Goal: Task Accomplishment & Management: Manage account settings

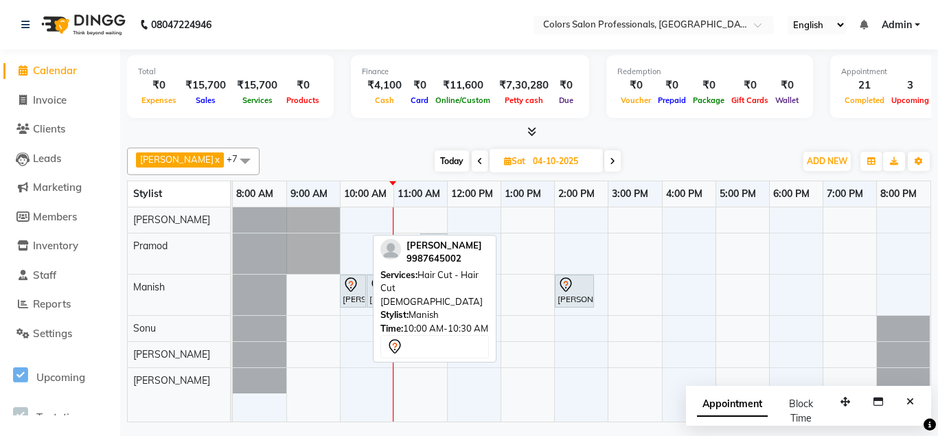
click at [348, 292] on icon at bounding box center [351, 285] width 16 height 16
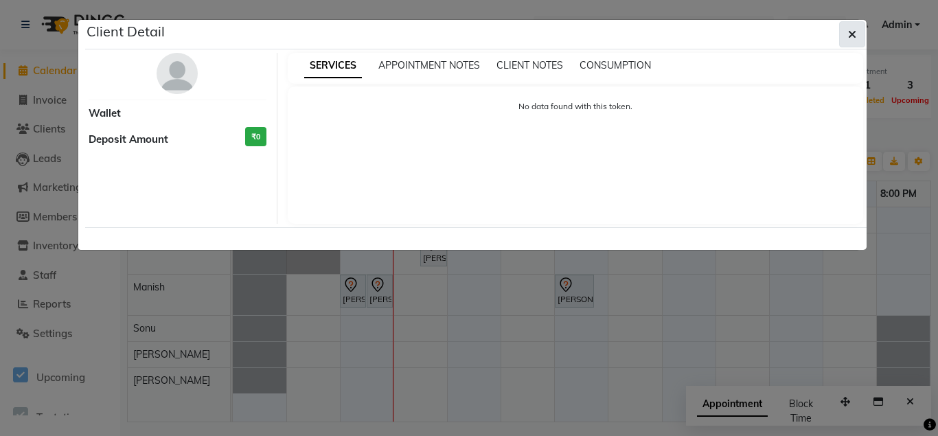
click at [854, 36] on icon "button" at bounding box center [852, 34] width 8 height 11
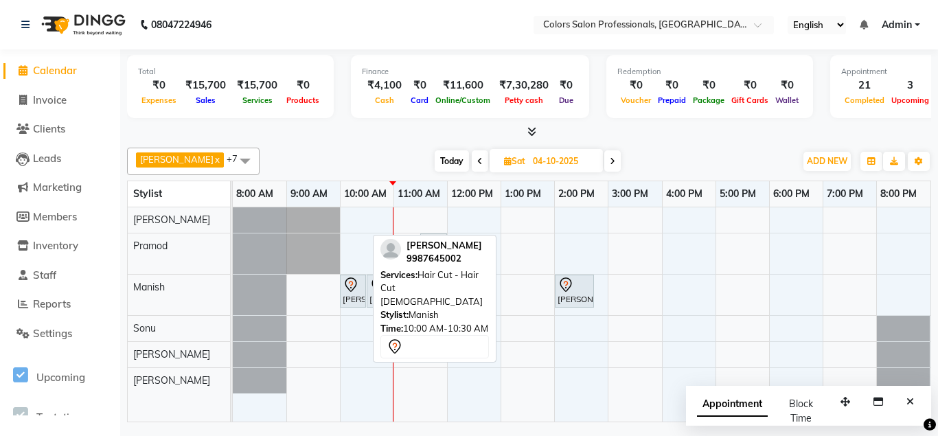
click at [358, 287] on icon at bounding box center [351, 285] width 16 height 16
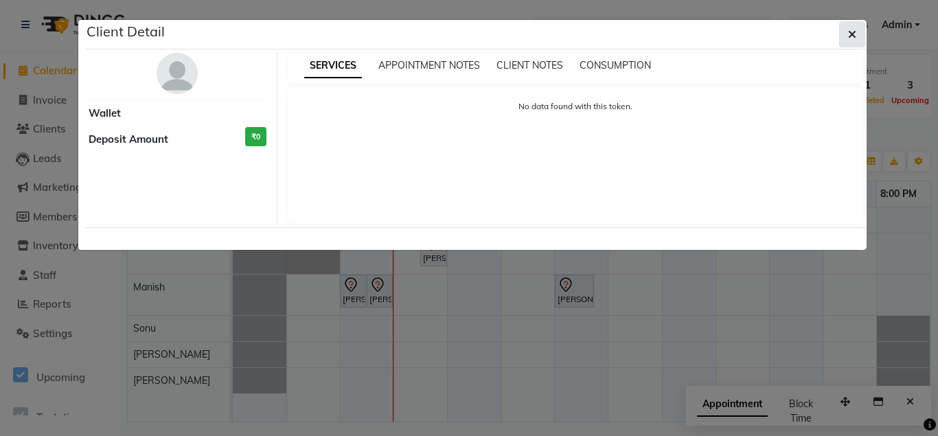
click at [856, 32] on icon "button" at bounding box center [852, 34] width 8 height 11
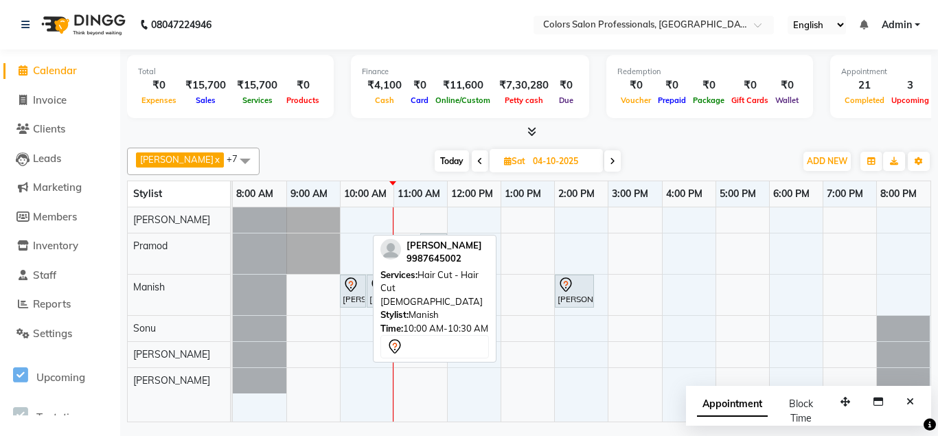
click at [348, 291] on icon at bounding box center [351, 285] width 16 height 16
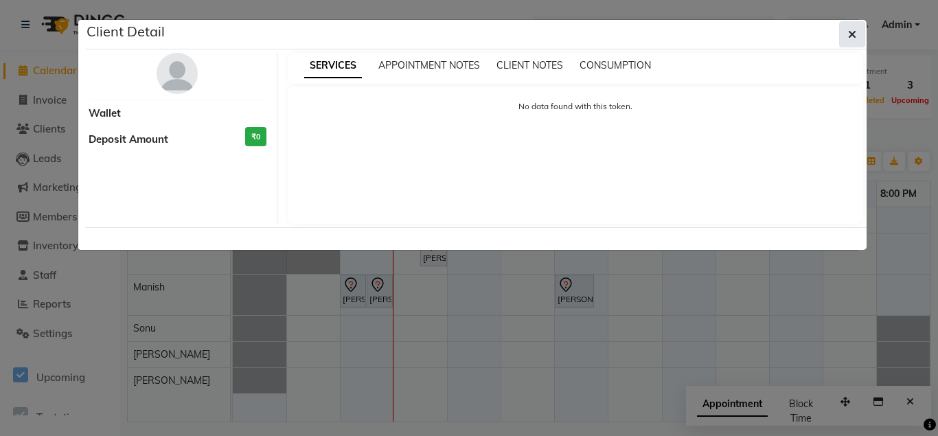
click at [856, 34] on button "button" at bounding box center [852, 34] width 26 height 26
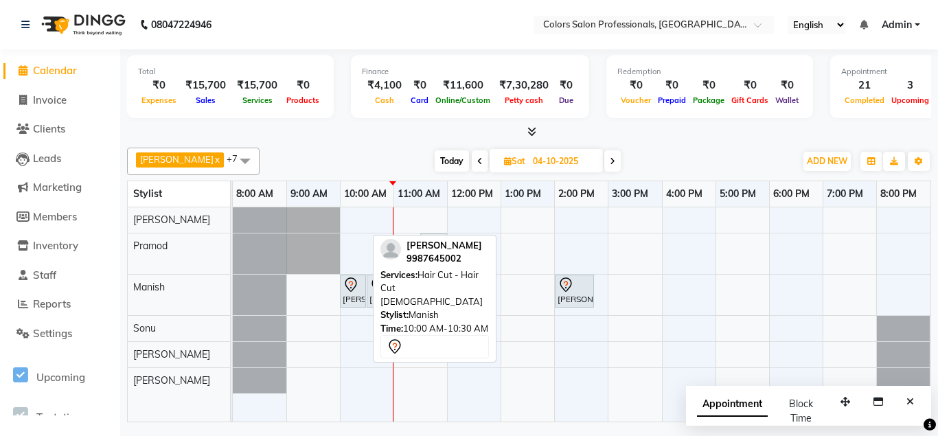
click at [353, 291] on icon at bounding box center [351, 285] width 16 height 16
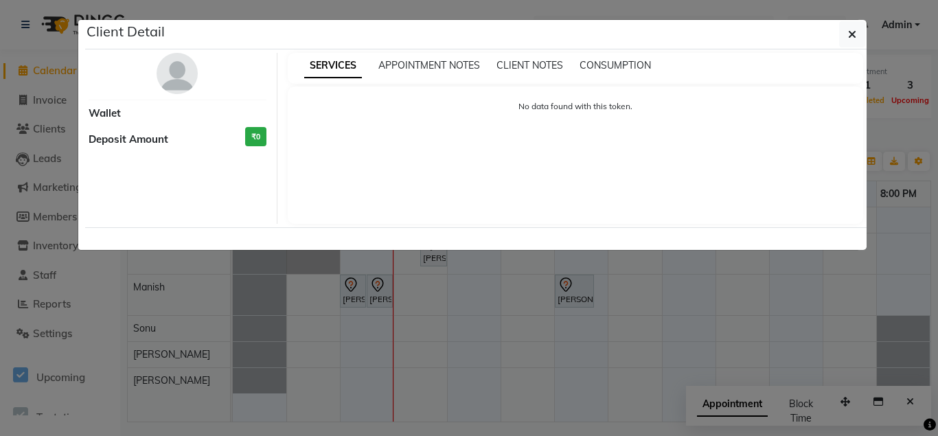
click at [334, 157] on div "No data found with this token." at bounding box center [576, 155] width 576 height 137
click at [356, 160] on div "No data found with this token." at bounding box center [576, 155] width 576 height 137
drag, startPoint x: 852, startPoint y: 32, endPoint x: 852, endPoint y: 47, distance: 14.4
click at [852, 32] on icon "button" at bounding box center [852, 34] width 8 height 11
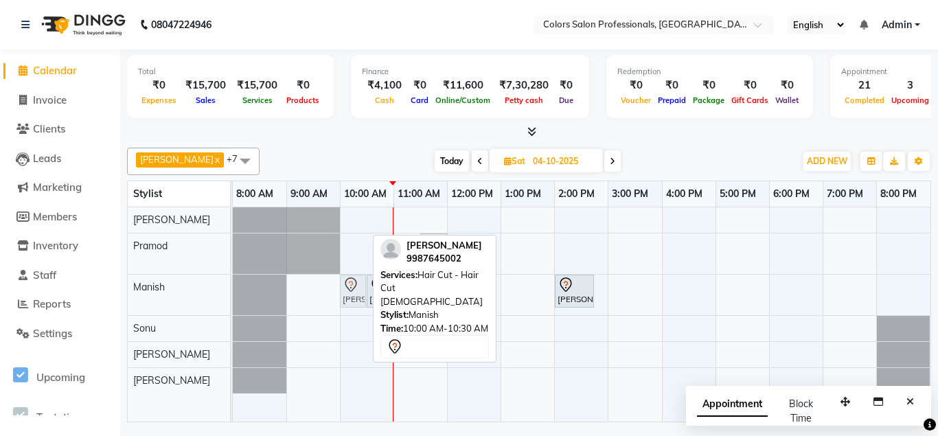
click at [233, 296] on div "[PERSON_NAME], 10:00 AM-10:30 AM, Hair Cut - Hair Cut [DEMOGRAPHIC_DATA] [PERSO…" at bounding box center [233, 295] width 0 height 41
click at [358, 295] on div "[PERSON_NAME], 10:00 AM-10:30 AM, Hair Cut - Hair Cut [DEMOGRAPHIC_DATA]" at bounding box center [352, 291] width 23 height 29
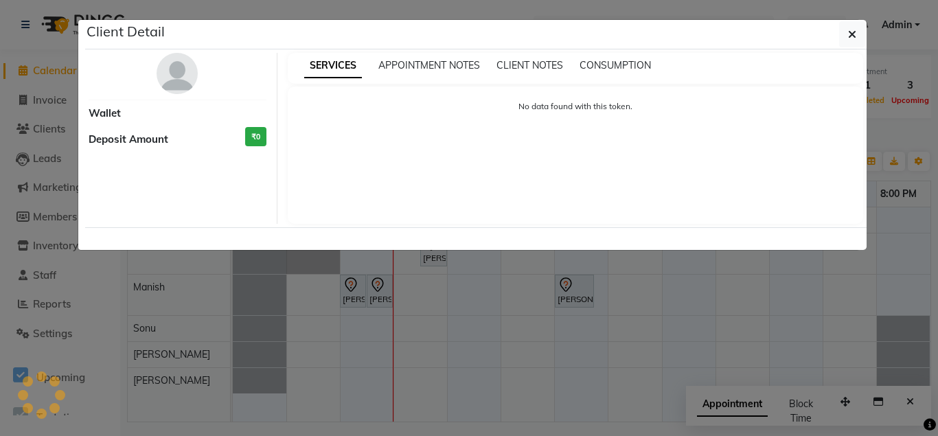
click at [358, 295] on ngb-modal-window "Client Detail Wallet Deposit Amount ₹0 SERVICES APPOINTMENT NOTES CLIENT NOTES …" at bounding box center [469, 218] width 938 height 436
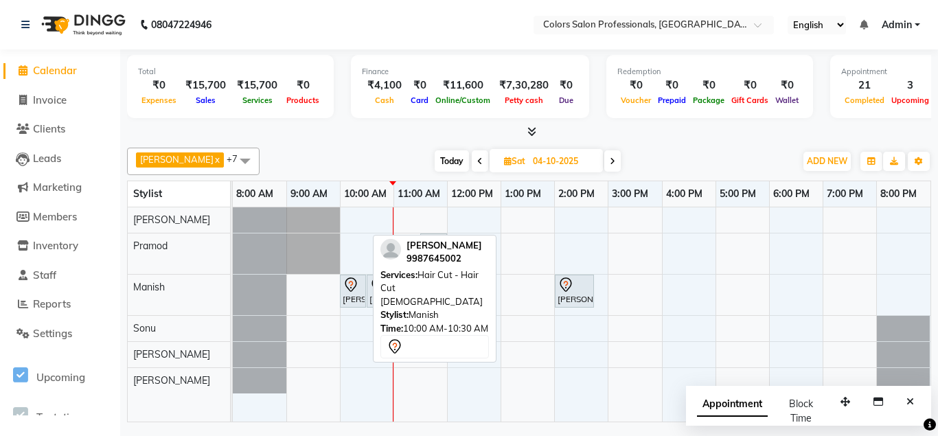
click at [359, 295] on div "[PERSON_NAME], 10:00 AM-10:30 AM, Hair Cut - Hair Cut [DEMOGRAPHIC_DATA]" at bounding box center [352, 291] width 23 height 29
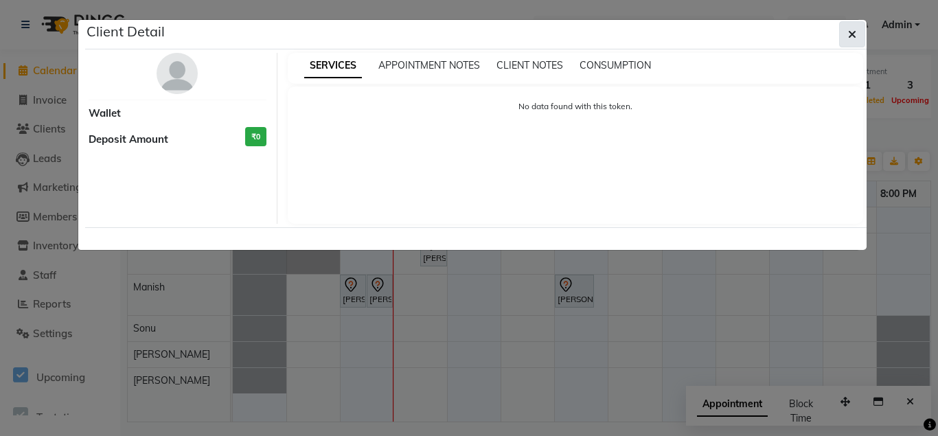
click at [855, 34] on button "button" at bounding box center [852, 34] width 26 height 26
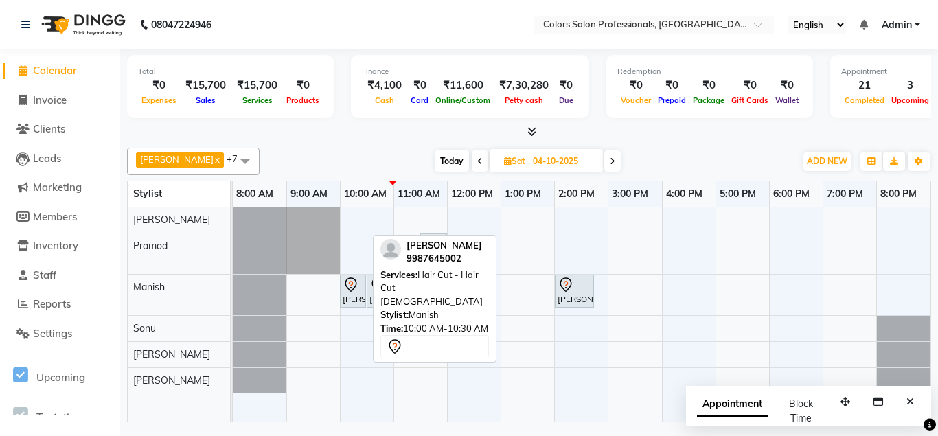
click at [361, 286] on div at bounding box center [353, 285] width 21 height 16
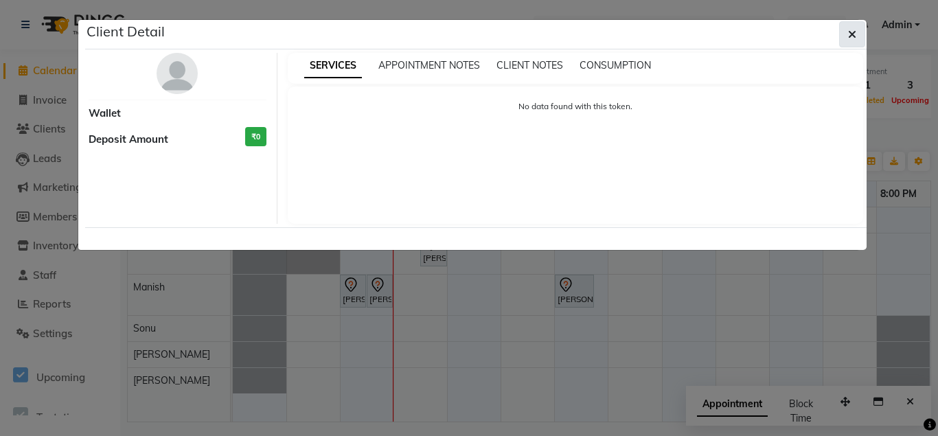
click at [856, 32] on icon "button" at bounding box center [852, 34] width 8 height 11
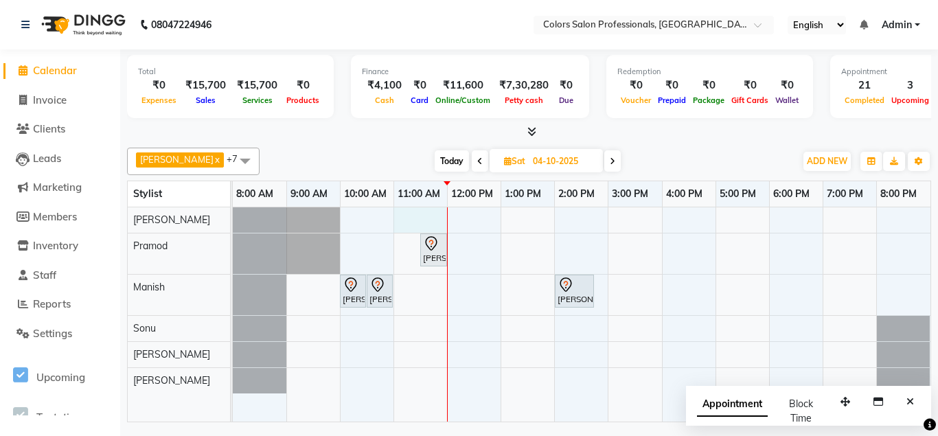
click at [416, 208] on div "[PERSON_NAME], 11:30 AM-12:00 PM, Hair Cut - Hair Cut [DEMOGRAPHIC_DATA] [PERSO…" at bounding box center [582, 314] width 698 height 215
select select "60228"
select select "tentative"
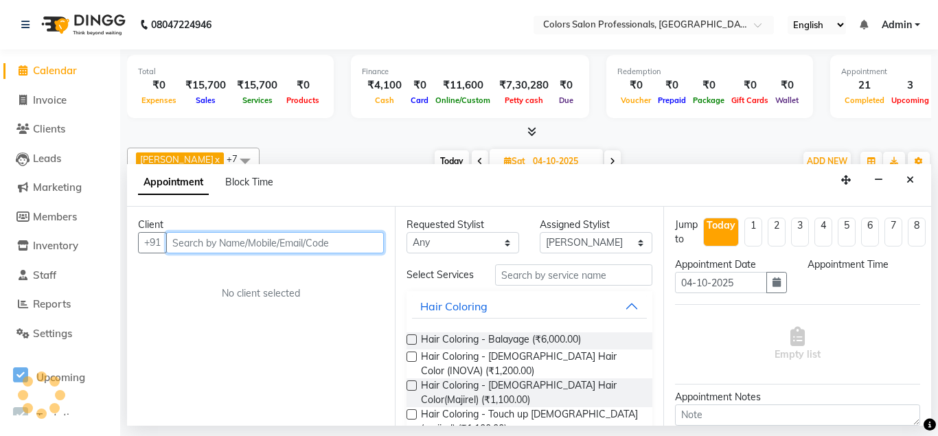
select select "660"
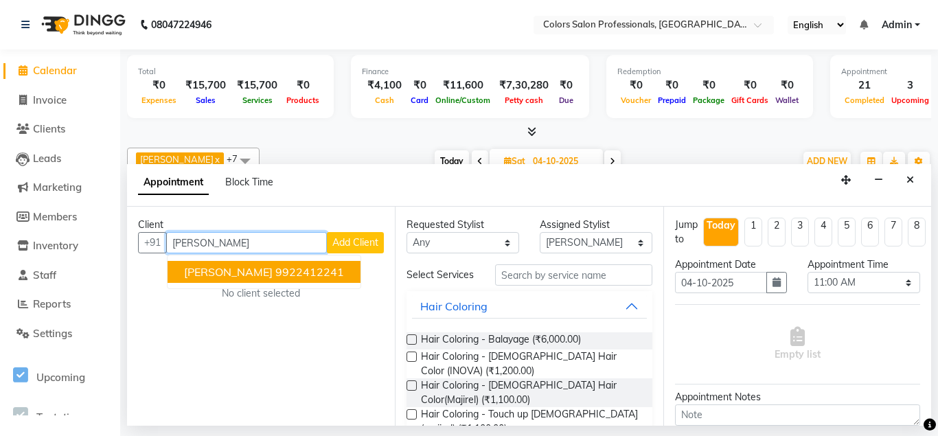
click at [345, 267] on button "[PERSON_NAME] 9922412241" at bounding box center [264, 272] width 193 height 22
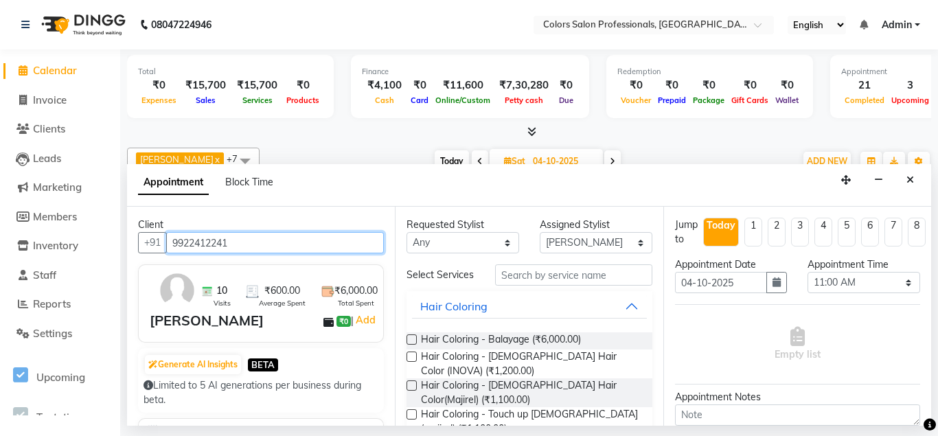
type input "9922412241"
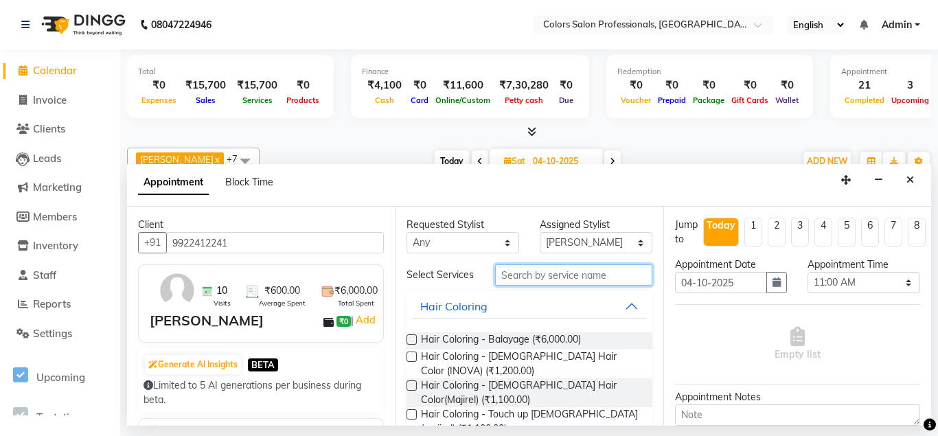
click at [570, 279] on input "text" at bounding box center [573, 274] width 157 height 21
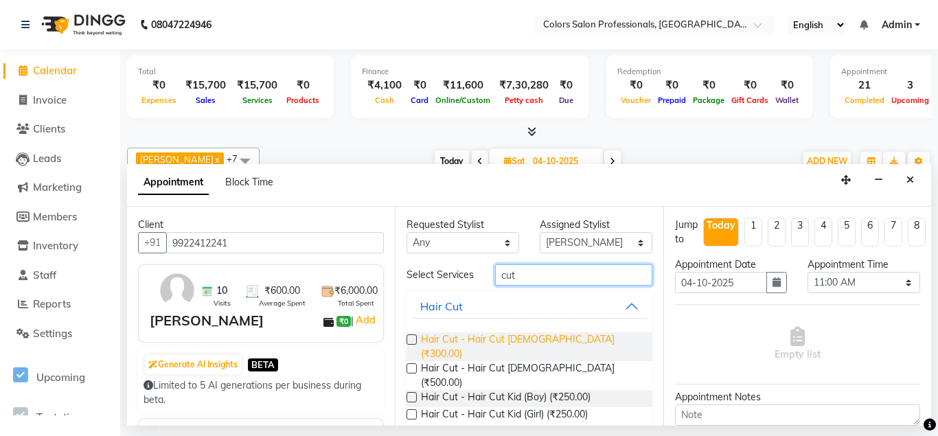
type input "cut"
click at [557, 341] on span "Hair Cut - Hair Cut [DEMOGRAPHIC_DATA] (₹300.00)" at bounding box center [531, 346] width 220 height 29
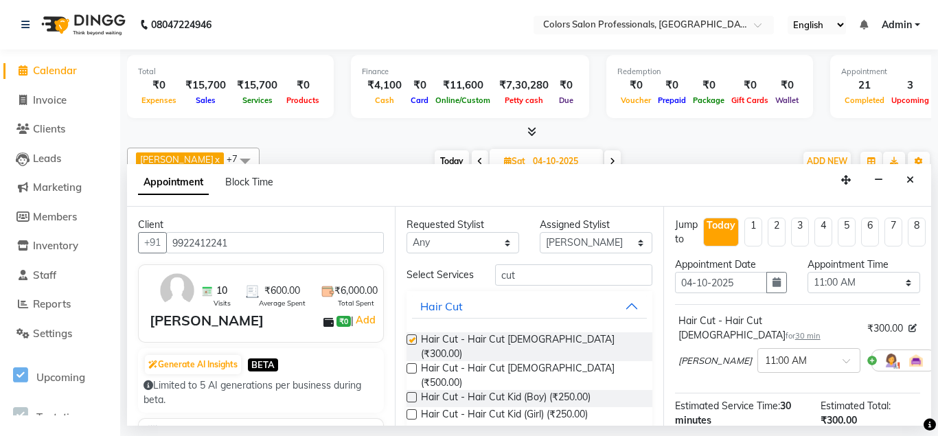
checkbox input "false"
click at [765, 352] on input "text" at bounding box center [795, 359] width 60 height 14
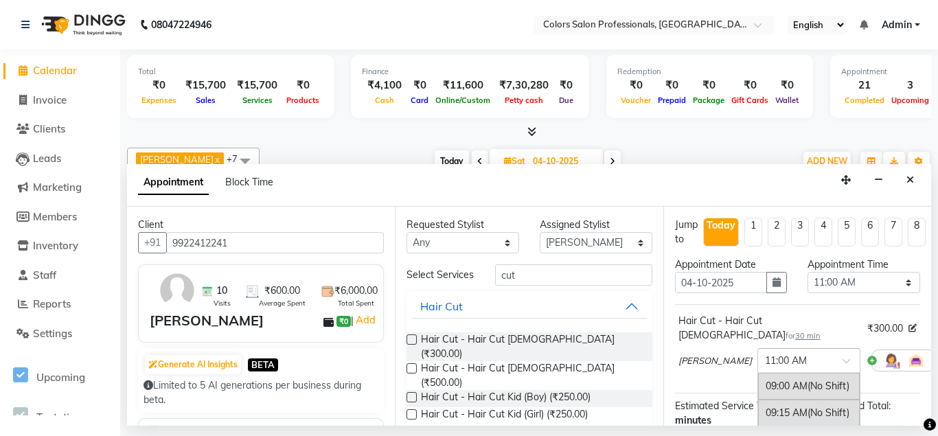
scroll to position [209, 0]
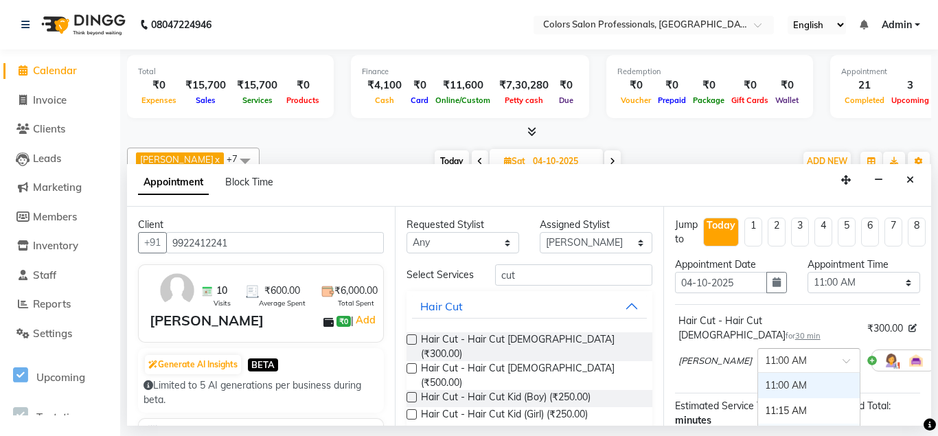
click at [742, 418] on div "Jump to [DATE] 1 2 3 4 5 6 7 8 Weeks Appointment Date [DATE] Appointment Time S…" at bounding box center [797, 316] width 268 height 219
click at [758, 405] on div "11:15 AM" at bounding box center [809, 410] width 102 height 25
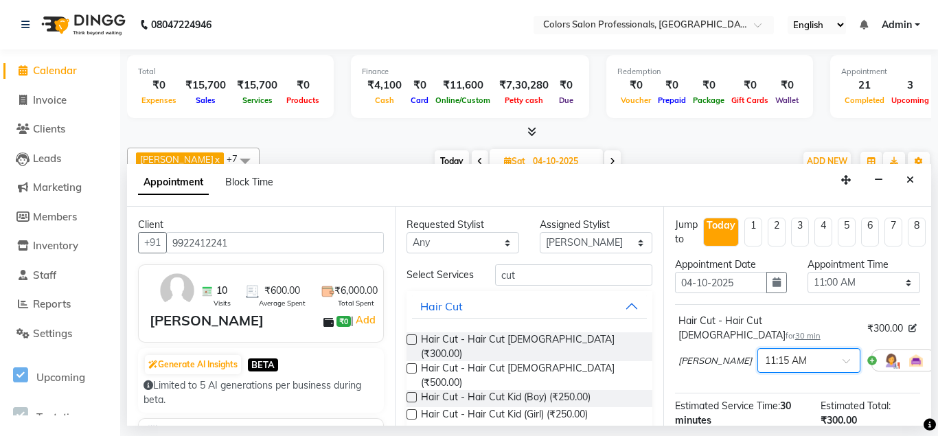
scroll to position [157, 0]
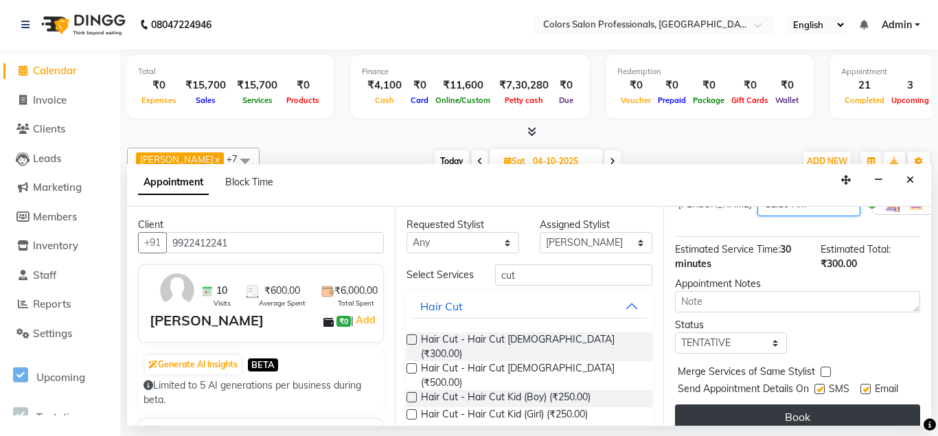
click at [768, 405] on button "Book" at bounding box center [797, 417] width 245 height 25
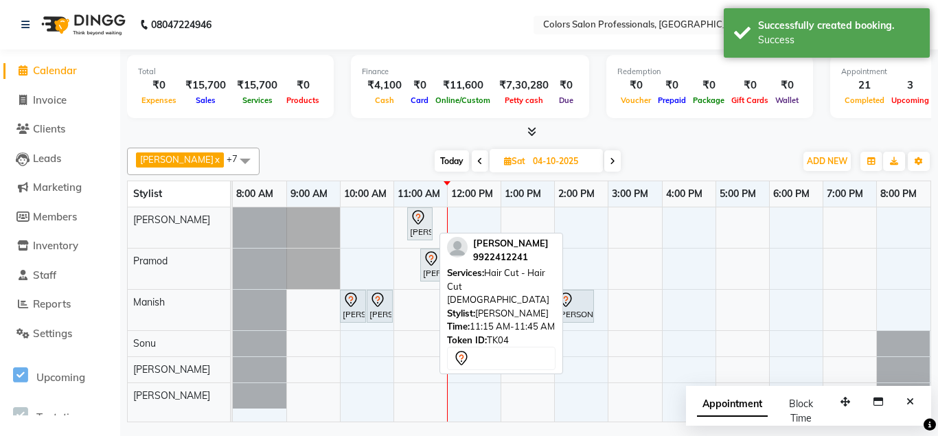
click at [421, 233] on div "[PERSON_NAME], TK04, 11:15 AM-11:45 AM, Hair Cut - Hair Cut [DEMOGRAPHIC_DATA]" at bounding box center [420, 223] width 23 height 29
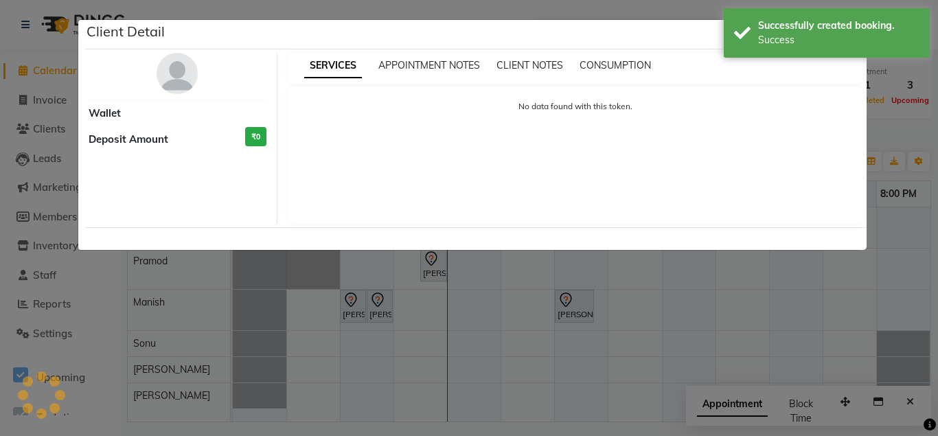
select select "7"
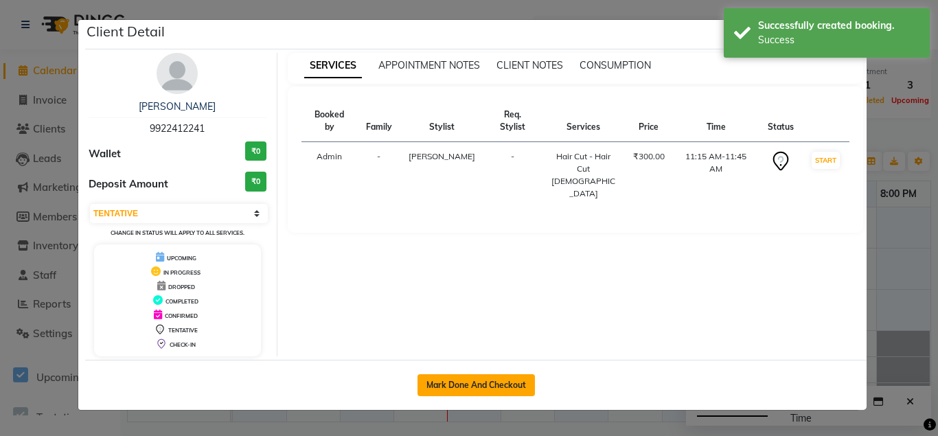
click at [492, 393] on button "Mark Done And Checkout" at bounding box center [476, 385] width 117 height 22
select select "7161"
select select "service"
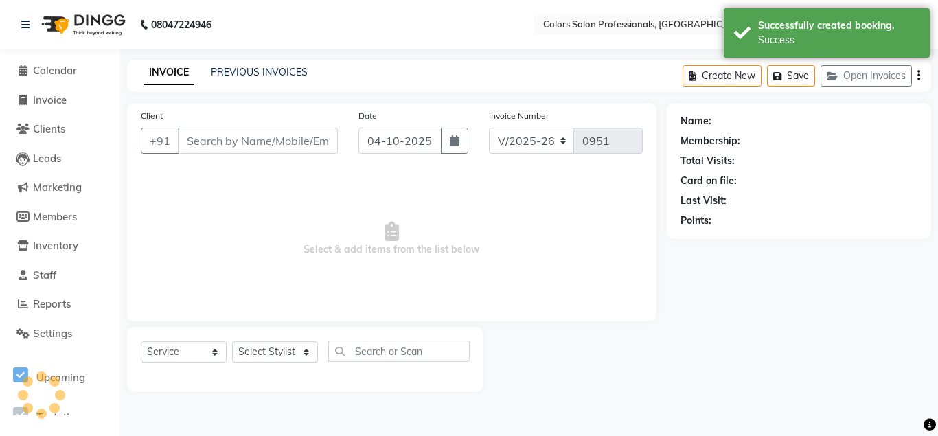
type input "9922412241"
select select "60228"
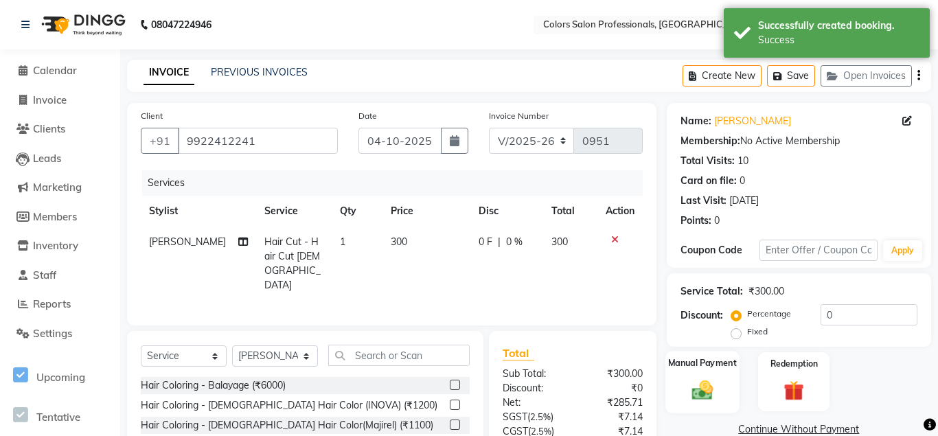
click at [699, 388] on img at bounding box center [702, 390] width 34 height 24
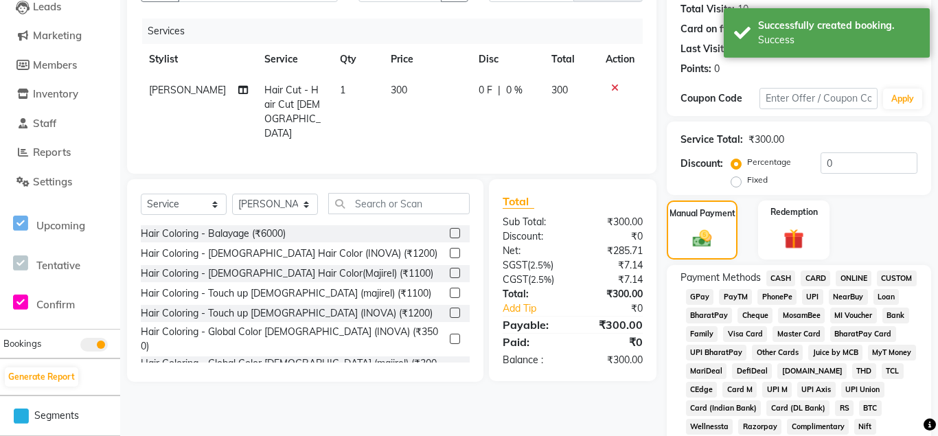
scroll to position [210, 0]
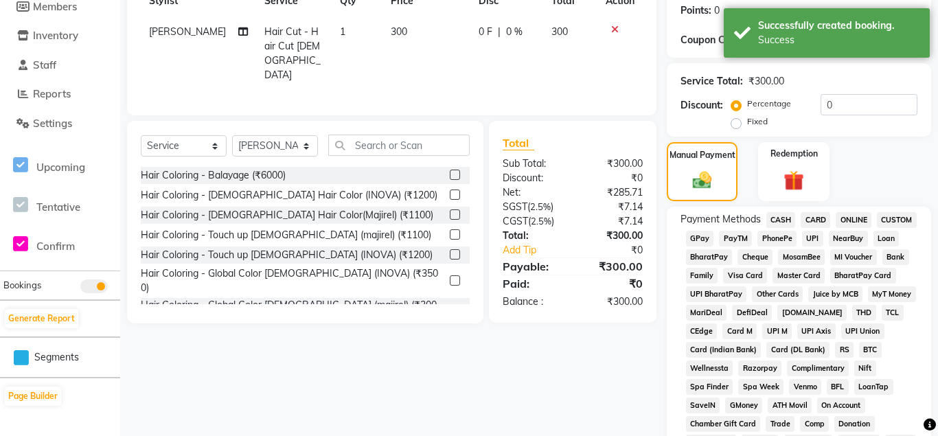
click at [786, 220] on span "CASH" at bounding box center [781, 220] width 30 height 16
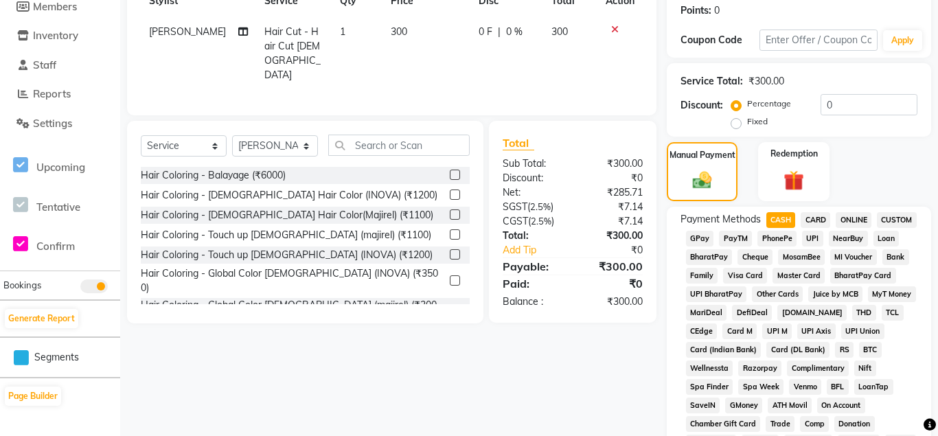
scroll to position [560, 0]
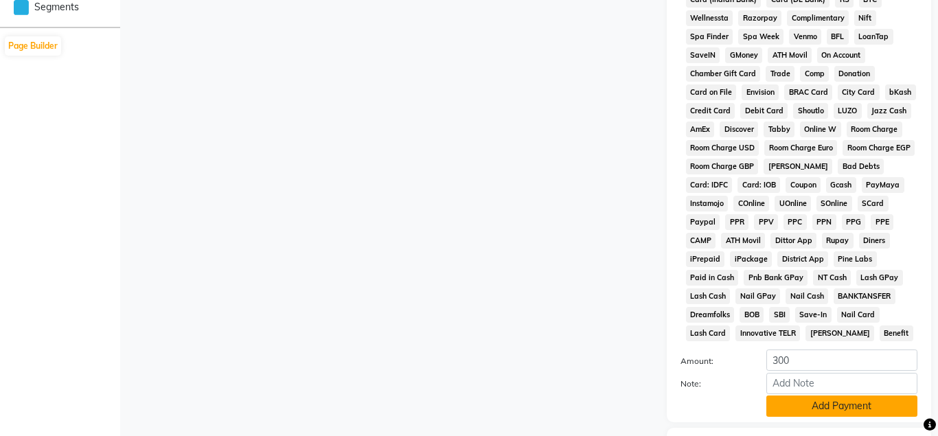
click at [787, 403] on button "Add Payment" at bounding box center [841, 406] width 151 height 21
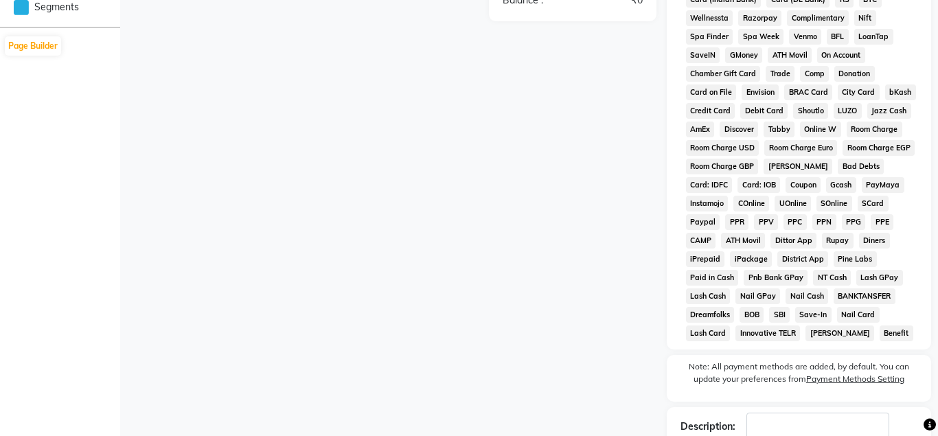
scroll to position [652, 0]
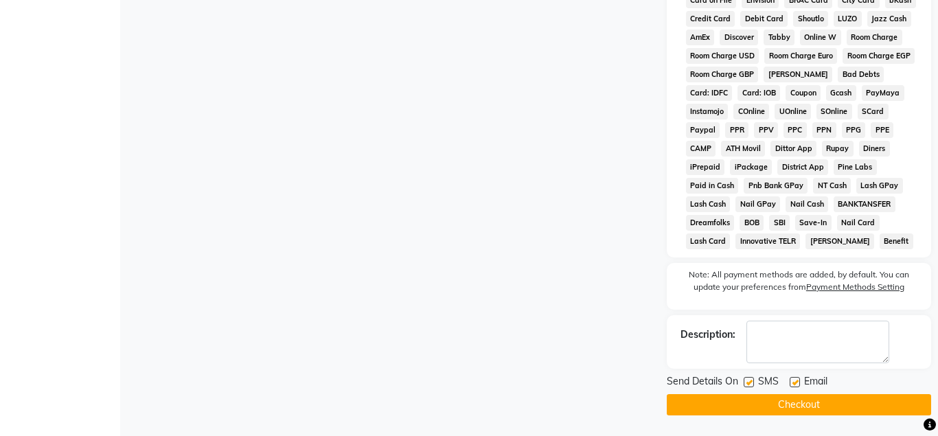
drag, startPoint x: 705, startPoint y: 400, endPoint x: 295, endPoint y: 185, distance: 463.6
click at [703, 398] on button "Checkout" at bounding box center [799, 404] width 264 height 21
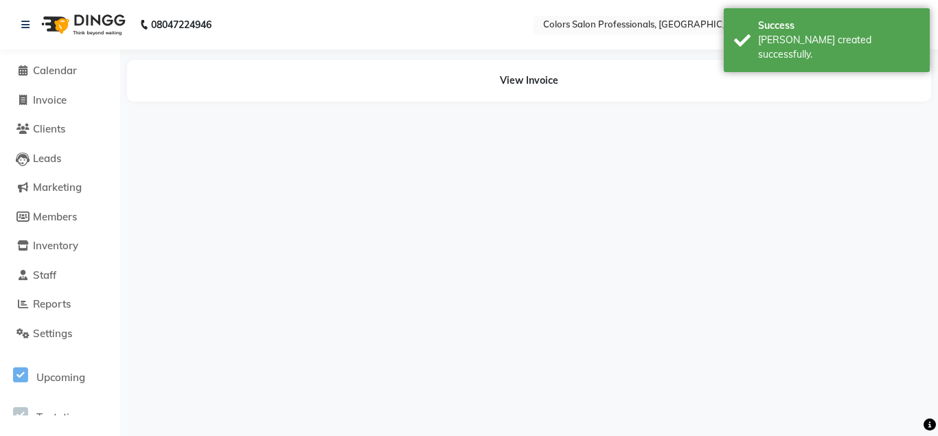
select select "7161"
select select "service"
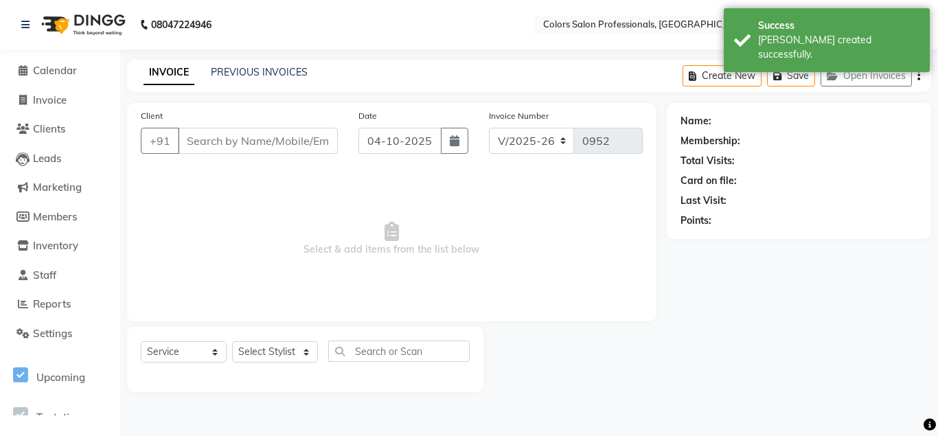
type input "9922412241"
select select "60228"
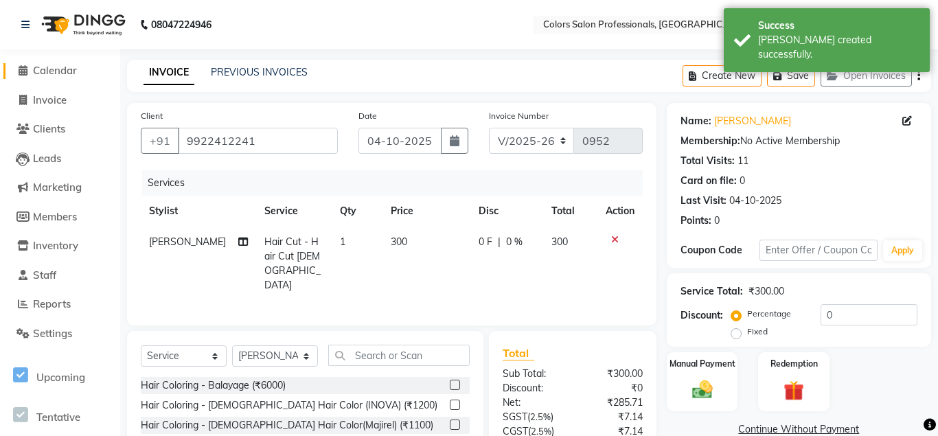
click at [48, 71] on span "Calendar" at bounding box center [55, 70] width 44 height 13
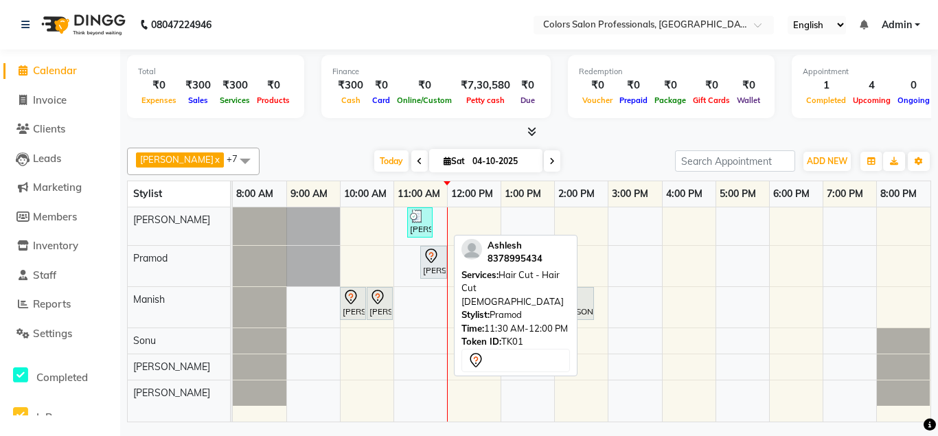
click at [429, 260] on icon at bounding box center [431, 256] width 12 height 14
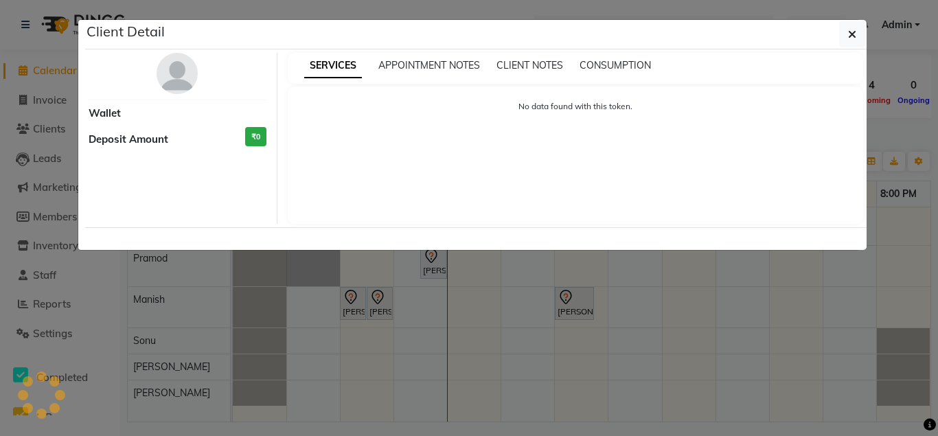
select select "7"
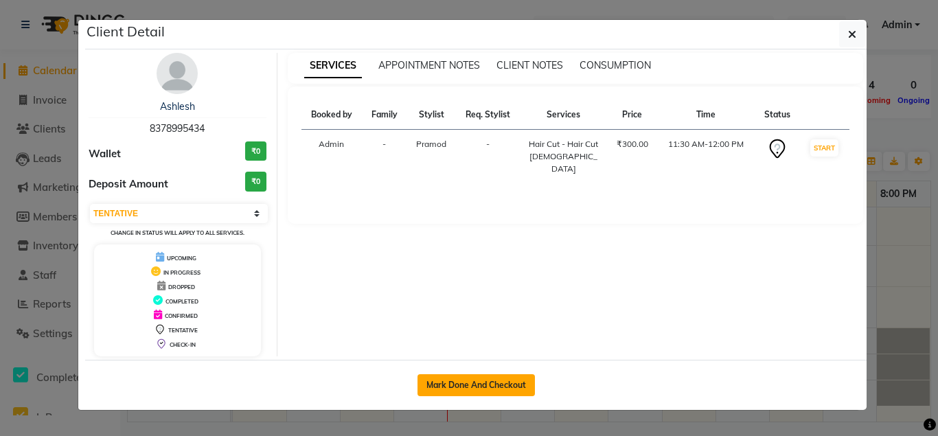
click at [464, 385] on button "Mark Done And Checkout" at bounding box center [476, 385] width 117 height 22
select select "7161"
select select "service"
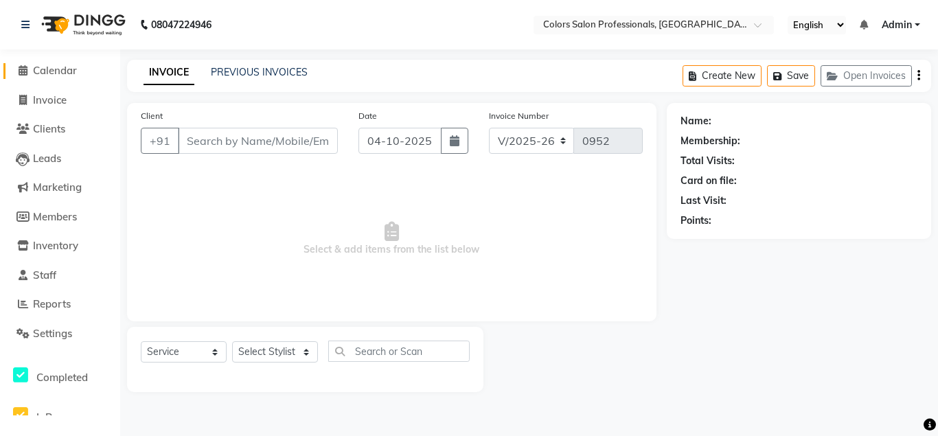
type input "8378995434"
select select "60229"
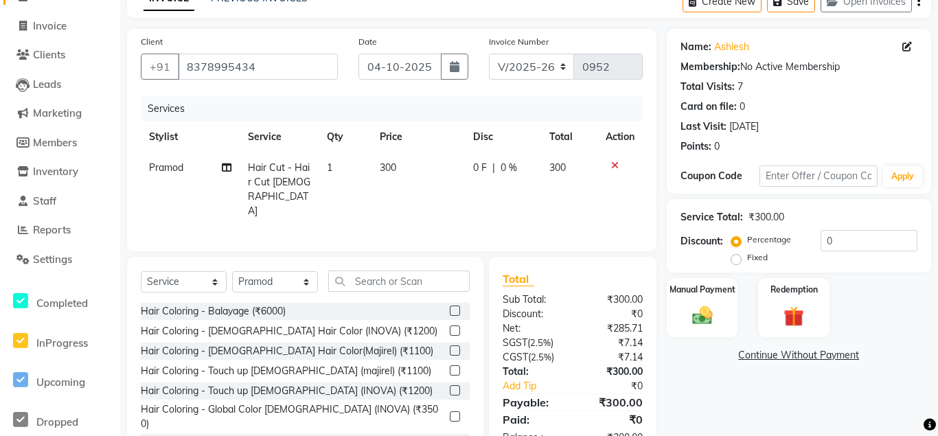
scroll to position [114, 0]
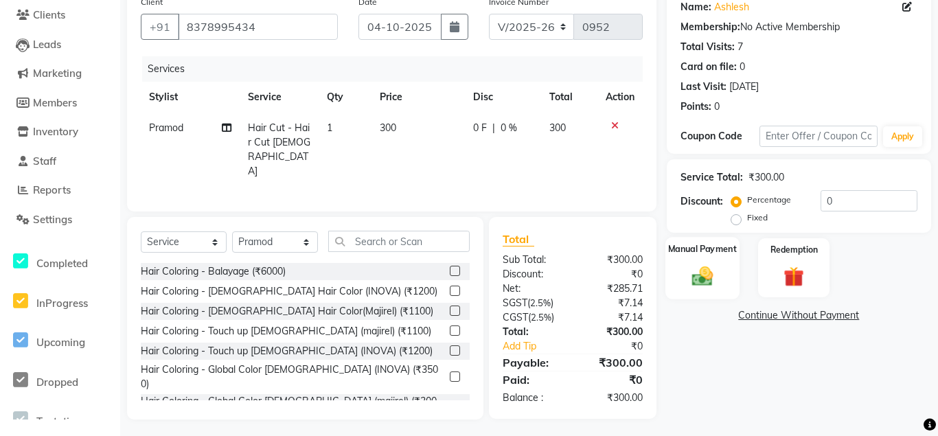
click at [707, 266] on img at bounding box center [702, 276] width 34 height 24
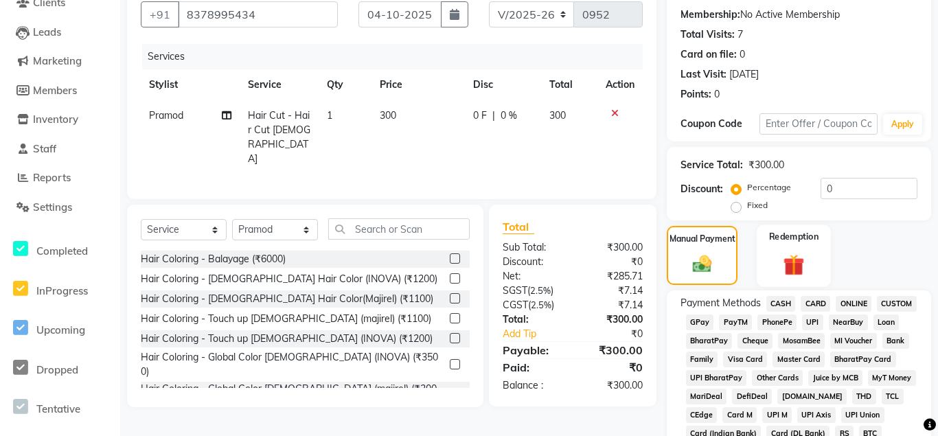
scroll to position [254, 0]
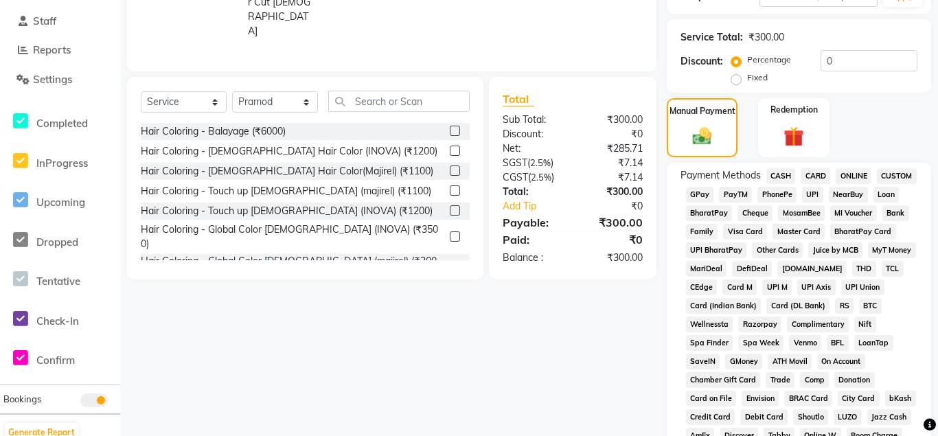
click at [855, 178] on span "ONLINE" at bounding box center [854, 176] width 36 height 16
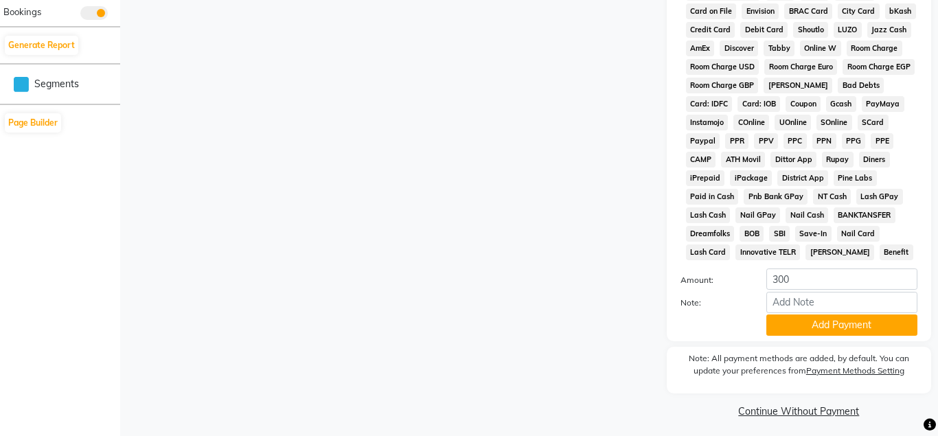
scroll to position [647, 0]
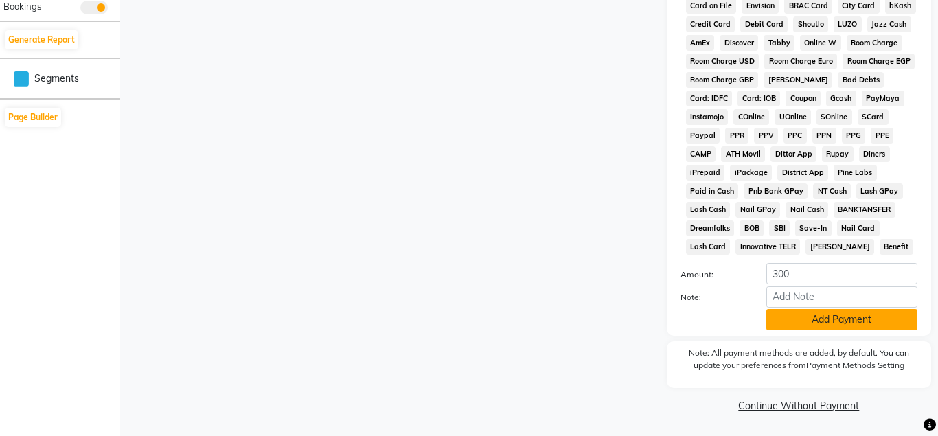
click at [839, 319] on button "Add Payment" at bounding box center [841, 319] width 151 height 21
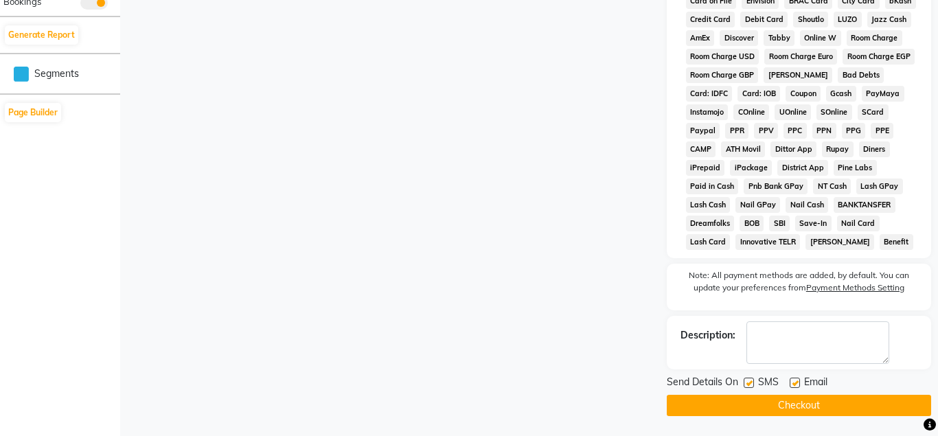
scroll to position [652, 0]
click at [822, 404] on button "Checkout" at bounding box center [799, 404] width 264 height 21
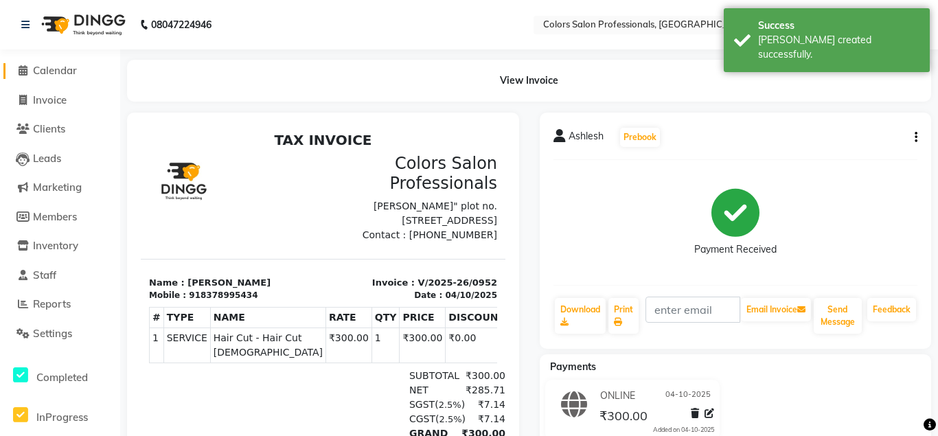
click at [32, 71] on span at bounding box center [22, 71] width 21 height 16
